Goal: Information Seeking & Learning: Learn about a topic

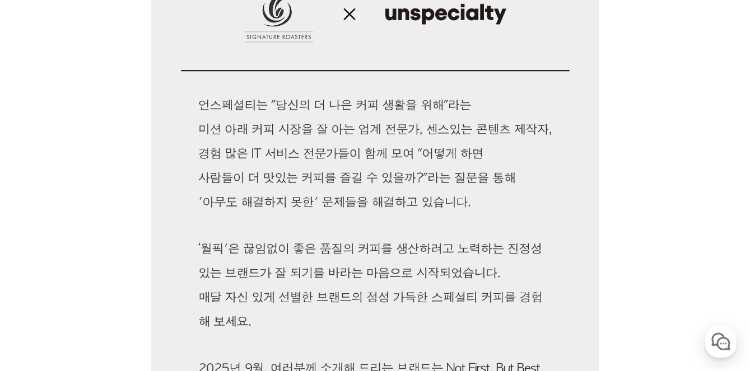
scroll to position [827, 0]
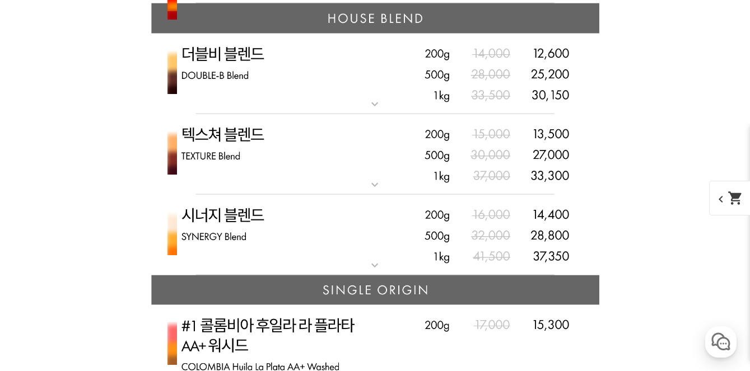
drag, startPoint x: 287, startPoint y: 210, endPoint x: 278, endPoint y: 203, distance: 10.4
click at [286, 0] on img at bounding box center [375, 0] width 448 height 0
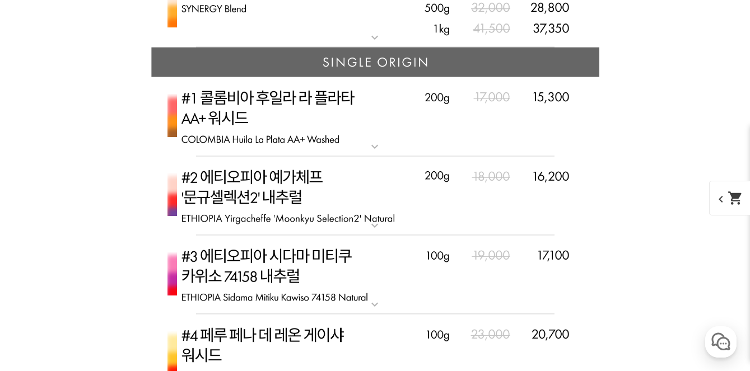
scroll to position [3611, 0]
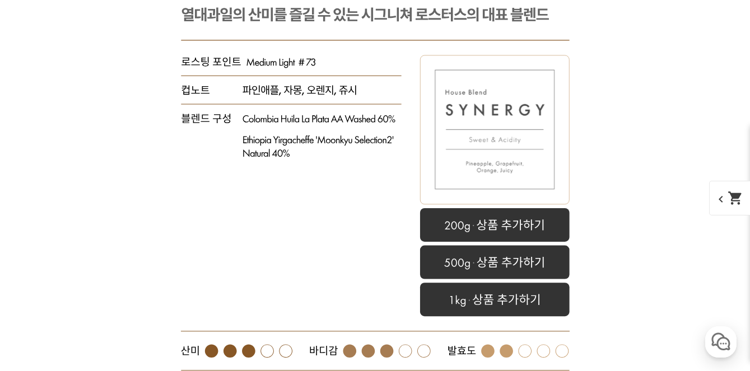
scroll to position [3720, 0]
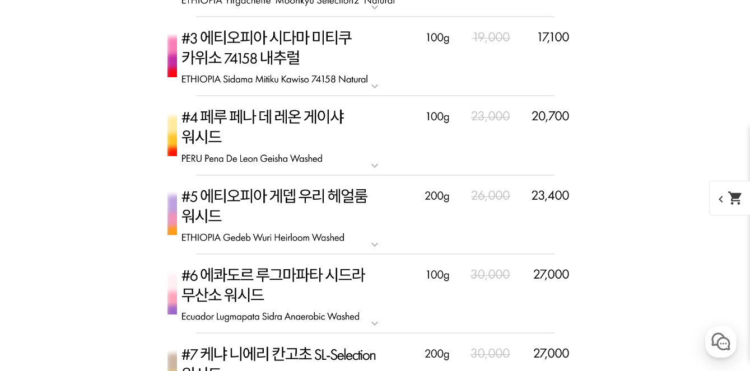
scroll to position [3756, 0]
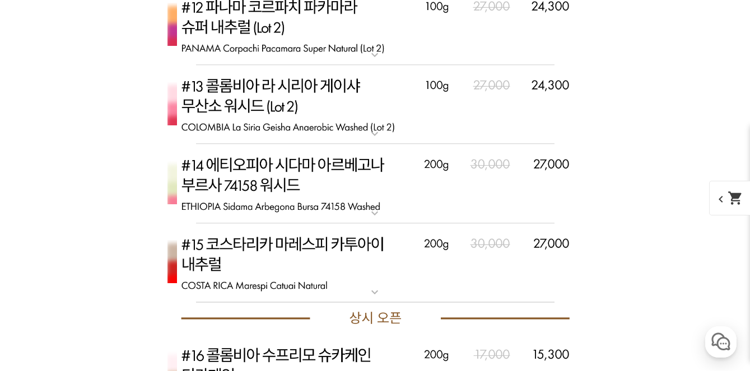
scroll to position [4565, 0]
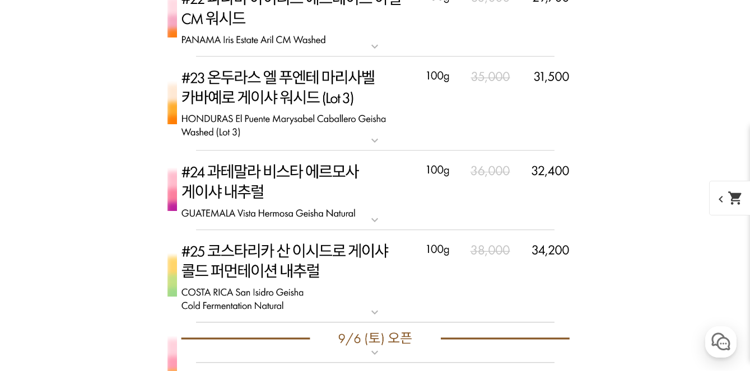
scroll to position [5435, 0]
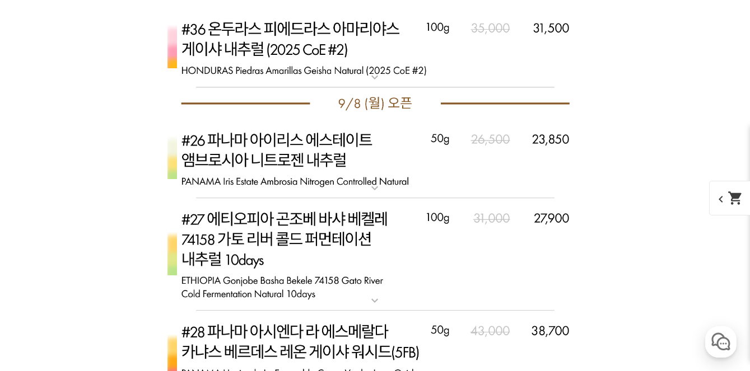
click at [373, 87] on img at bounding box center [375, 48] width 448 height 80
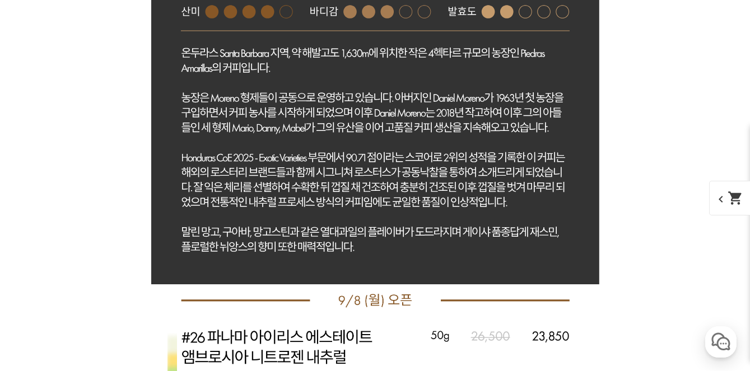
scroll to position [6060, 0]
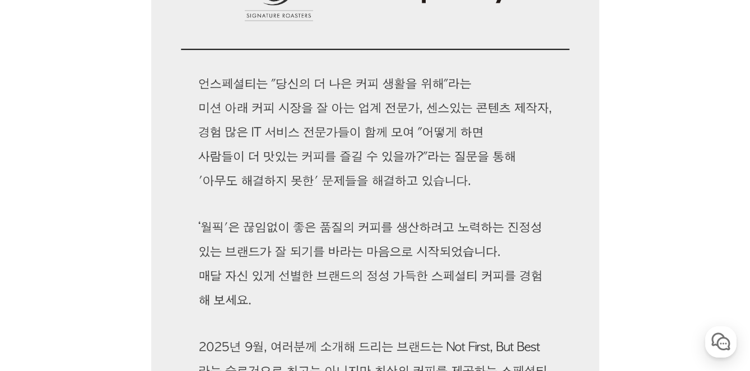
scroll to position [0, 0]
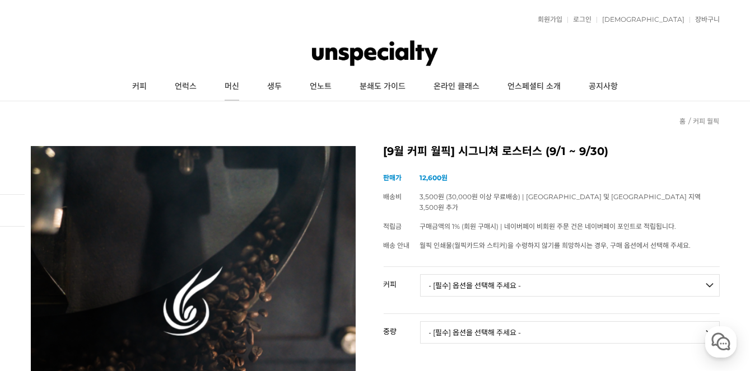
click at [232, 88] on link "머신" at bounding box center [232, 87] width 43 height 28
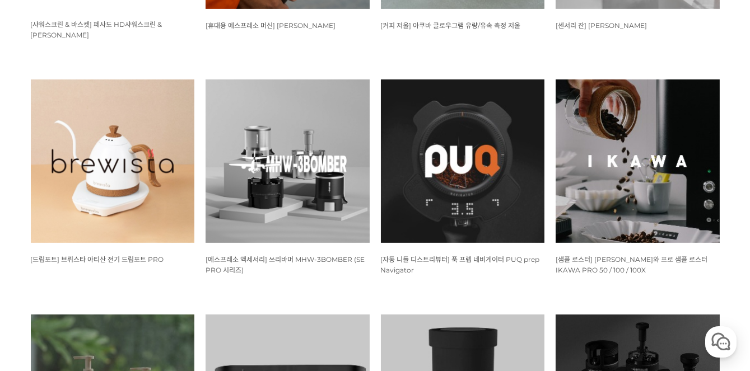
scroll to position [911, 0]
